Goal: Transaction & Acquisition: Purchase product/service

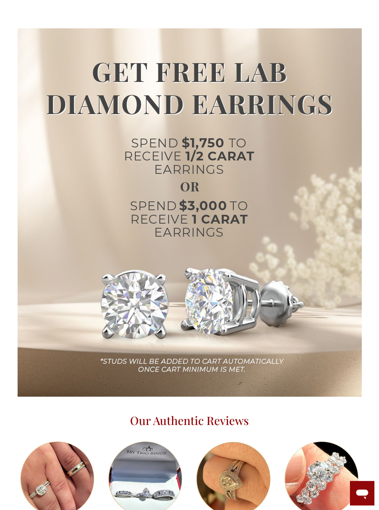
scroll to position [1052, 0]
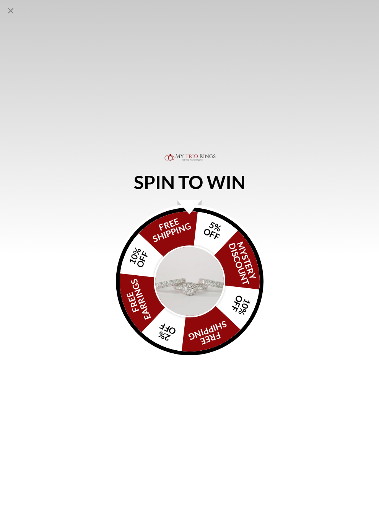
click at [19, 9] on div "SPIN TO WIN FREE SHIPPING 5% OFF Mystery Discount 10% OFF FREE SHIPPING 2% OFF …" at bounding box center [189, 255] width 379 height 510
click at [14, 8] on icon "Close popup" at bounding box center [10, 10] width 9 height 9
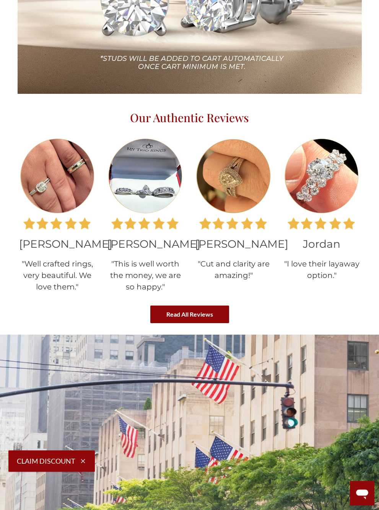
scroll to position [1355, 0]
click at [163, 323] on link "Read All Reviews" at bounding box center [189, 314] width 79 height 18
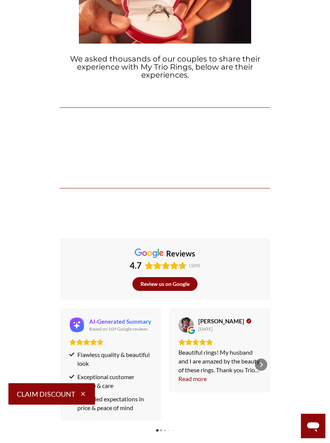
scroll to position [213, 0]
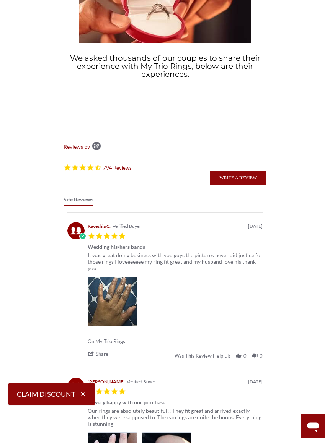
click at [116, 305] on img at bounding box center [113, 302] width 50 height 50
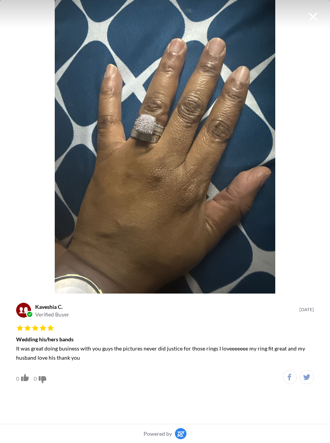
click at [321, 20] on div "Image taken by Kaveshia C. of Product My Trio Rings" at bounding box center [165, 14] width 330 height 28
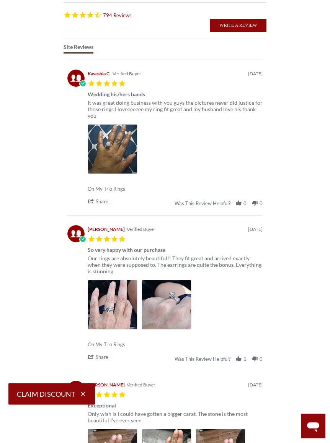
scroll to position [379, 0]
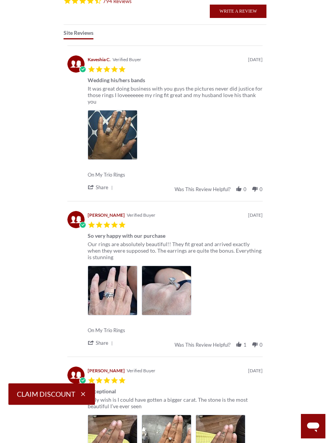
click at [111, 295] on img at bounding box center [113, 291] width 50 height 50
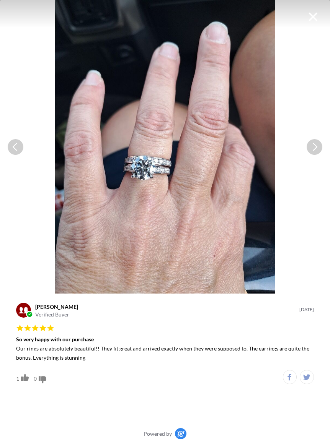
click at [317, 18] on span "Cancel" at bounding box center [313, 17] width 12 height 12
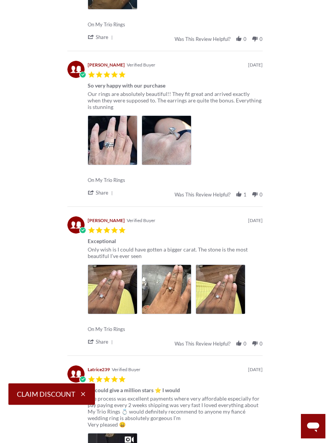
scroll to position [530, 0]
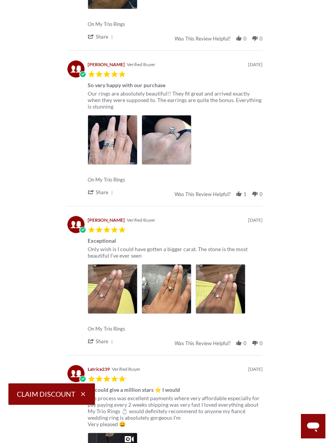
click at [101, 297] on img at bounding box center [113, 289] width 50 height 50
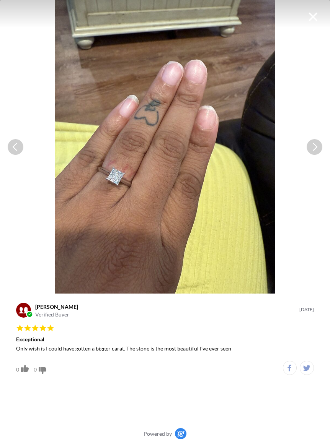
click at [308, 143] on span "See Next Image" at bounding box center [314, 147] width 16 height 16
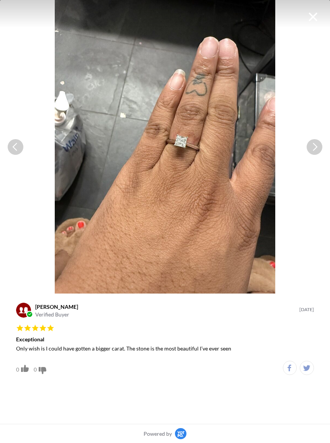
click at [17, 149] on span "See Previous Image" at bounding box center [16, 147] width 16 height 16
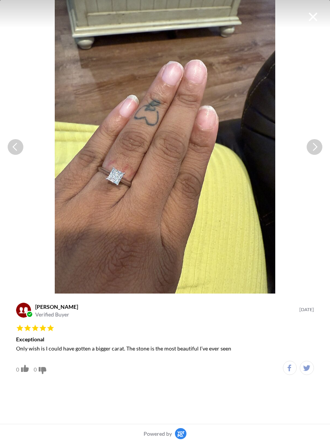
click at [316, 19] on span "Cancel" at bounding box center [313, 17] width 12 height 12
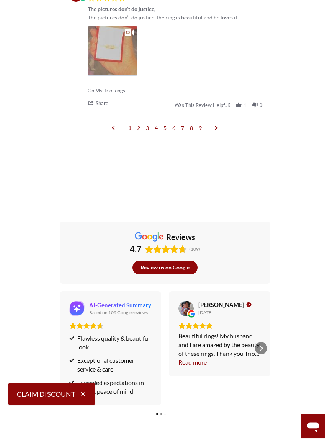
scroll to position [1080, 0]
click at [140, 127] on link "2" at bounding box center [138, 128] width 3 height 7
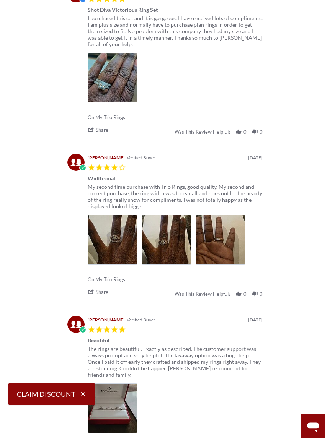
scroll to position [425, 0]
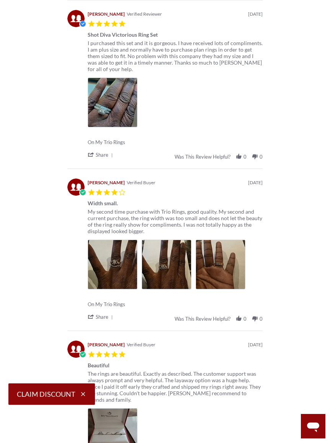
click at [119, 264] on img at bounding box center [113, 265] width 50 height 50
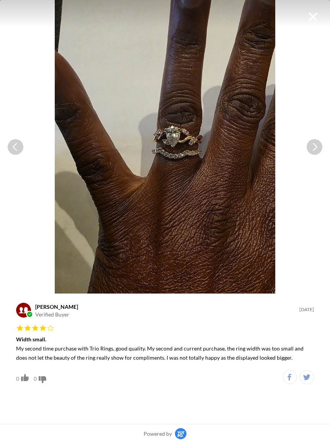
click at [312, 13] on span "Cancel" at bounding box center [313, 17] width 12 height 12
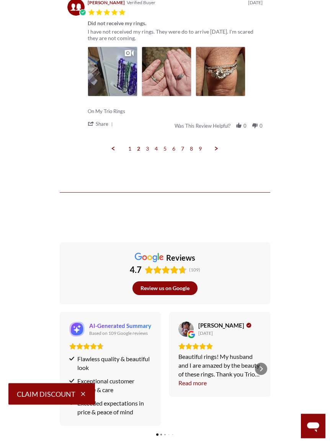
scroll to position [1093, 0]
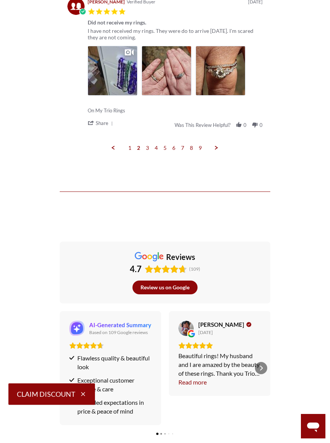
click at [148, 145] on link "3" at bounding box center [147, 148] width 3 height 7
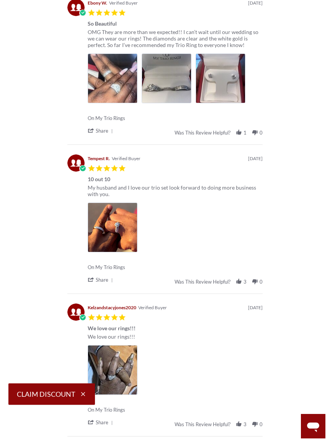
scroll to position [425, 0]
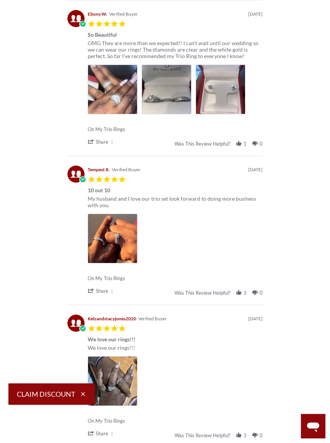
click at [119, 249] on img at bounding box center [113, 239] width 50 height 50
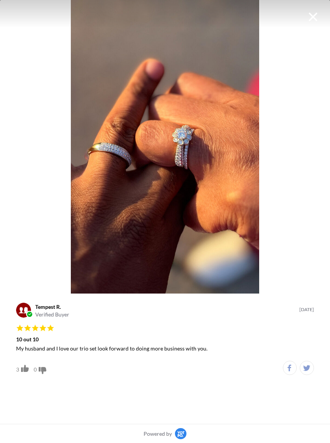
click at [313, 16] on span "Cancel" at bounding box center [313, 17] width 12 height 12
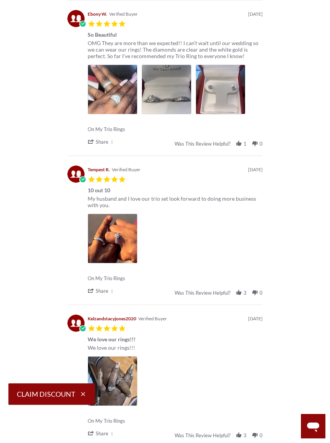
click at [119, 101] on img at bounding box center [113, 90] width 50 height 50
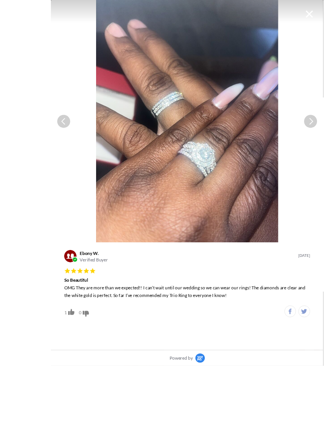
scroll to position [358, 0]
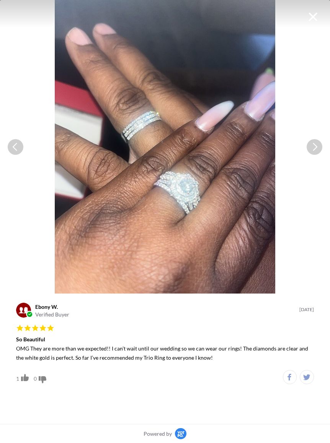
click at [308, 18] on span "Cancel" at bounding box center [313, 17] width 12 height 12
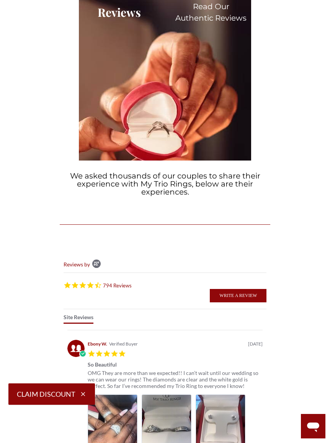
scroll to position [0, 0]
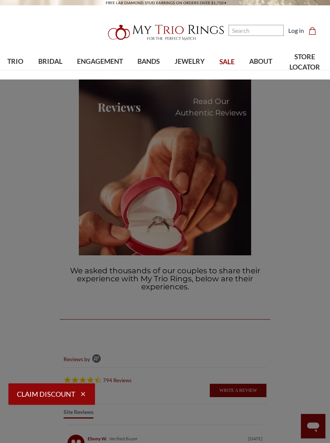
click at [16, 65] on span "TRIO" at bounding box center [15, 62] width 16 height 10
click at [59, 66] on span "BRIDAL" at bounding box center [50, 62] width 24 height 10
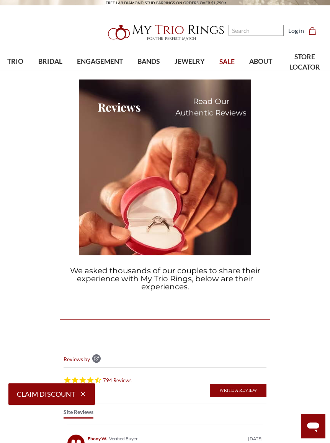
click at [205, 31] on img at bounding box center [165, 32] width 122 height 24
click at [207, 24] on img at bounding box center [165, 32] width 122 height 24
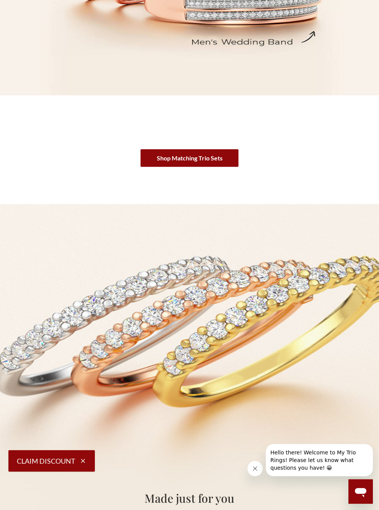
scroll to position [376, 0]
click at [225, 160] on link "Shop Matching Trio Sets" at bounding box center [190, 157] width 98 height 18
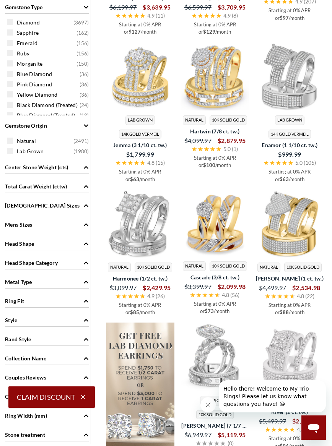
scroll to position [524, 0]
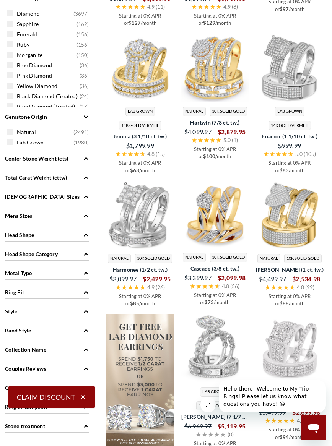
click at [11, 130] on span at bounding box center [10, 132] width 6 height 6
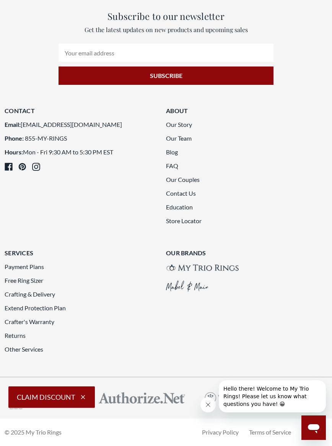
scroll to position [1683, 0]
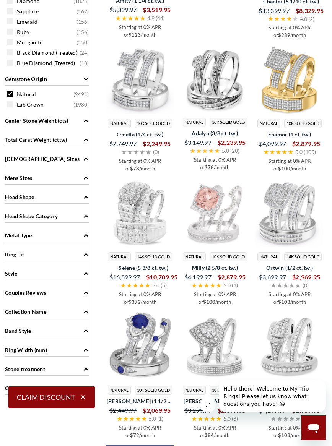
scroll to position [518, 0]
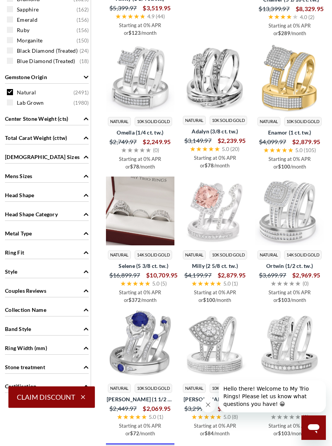
click at [142, 244] on img at bounding box center [140, 211] width 68 height 68
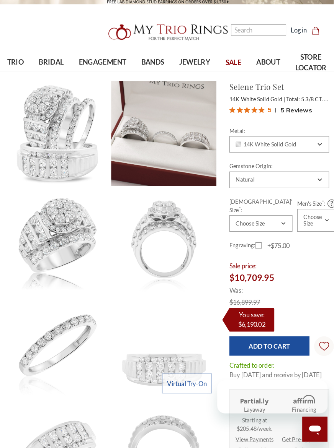
scroll to position [2, 0]
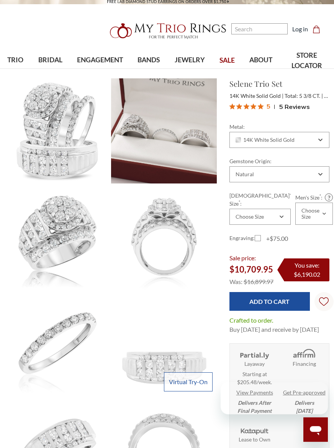
click at [169, 151] on img at bounding box center [163, 130] width 105 height 105
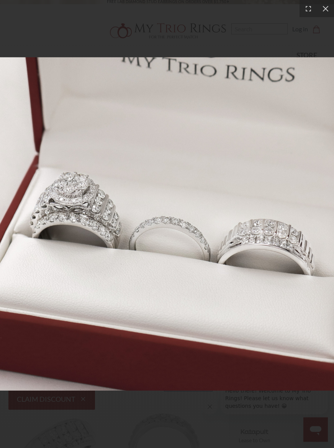
scroll to position [0, 0]
click at [322, 12] on icon at bounding box center [325, 9] width 8 height 8
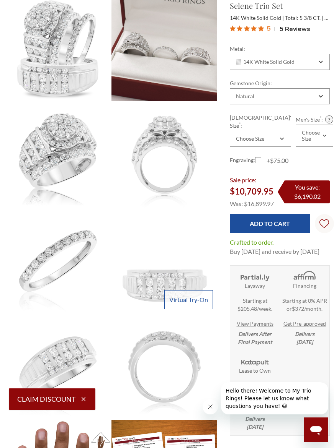
scroll to position [84, 0]
click at [174, 81] on img at bounding box center [163, 48] width 105 height 105
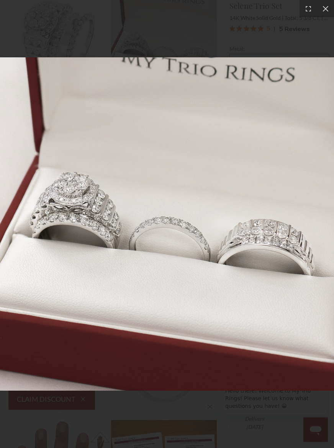
click at [321, 11] on icon at bounding box center [325, 9] width 8 height 8
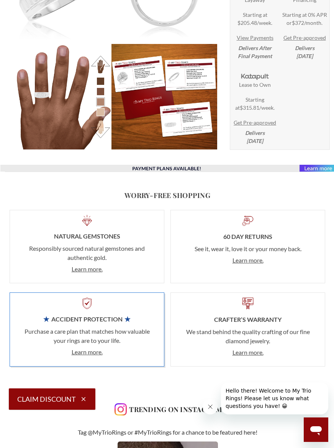
scroll to position [460, 0]
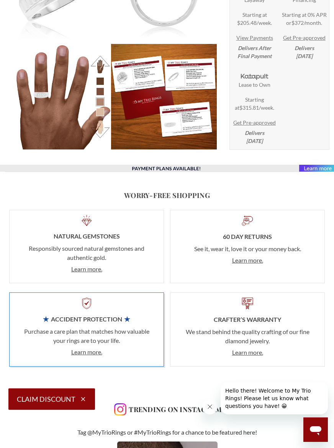
click at [103, 96] on li at bounding box center [100, 92] width 8 height 8
click at [104, 95] on li at bounding box center [100, 92] width 8 height 8
click at [99, 96] on li at bounding box center [100, 92] width 8 height 8
click at [101, 68] on button at bounding box center [100, 64] width 21 height 21
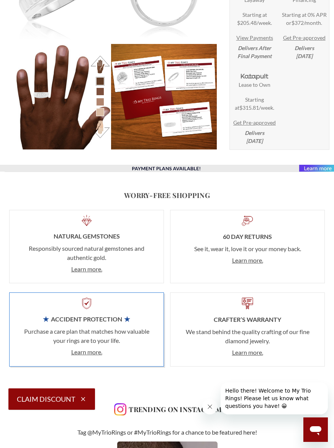
click at [104, 62] on button at bounding box center [100, 64] width 21 height 21
click at [105, 135] on button at bounding box center [100, 129] width 21 height 21
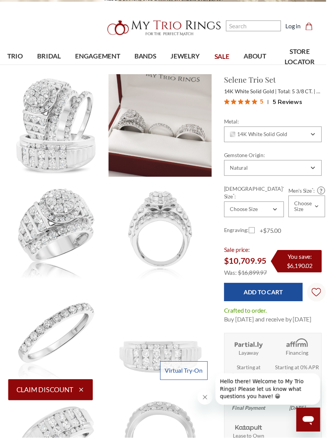
scroll to position [0, 0]
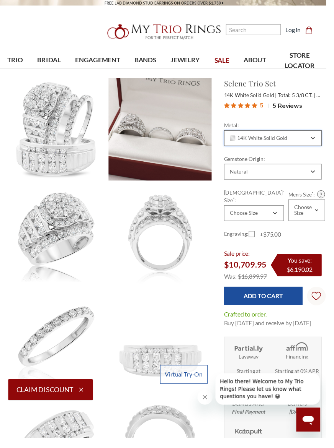
click at [316, 142] on div "14K White Solid Gold" at bounding box center [279, 142] width 100 height 16
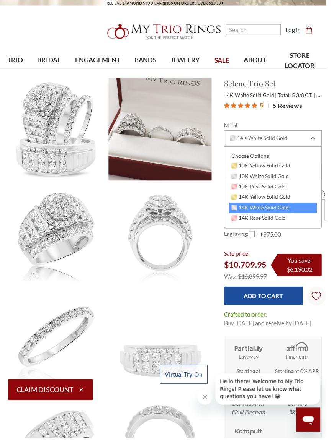
click at [296, 181] on span "10K White Solid Gold" at bounding box center [266, 180] width 59 height 6
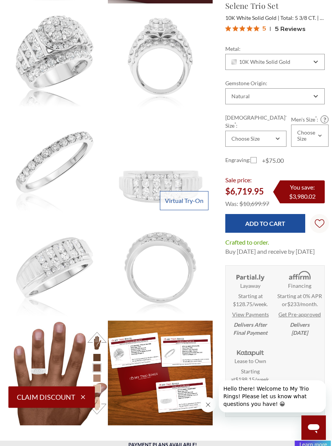
scroll to position [181, 5]
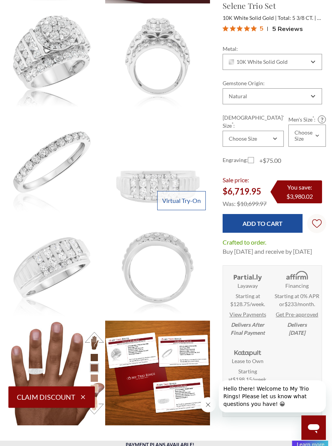
click at [48, 276] on img at bounding box center [52, 267] width 105 height 105
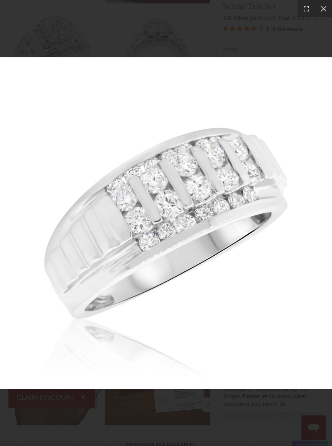
click at [324, 13] on div at bounding box center [323, 8] width 17 height 17
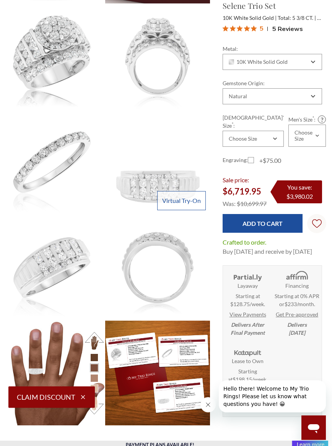
click at [186, 202] on link "Virtual Try-On" at bounding box center [181, 200] width 49 height 19
